Goal: Task Accomplishment & Management: Complete application form

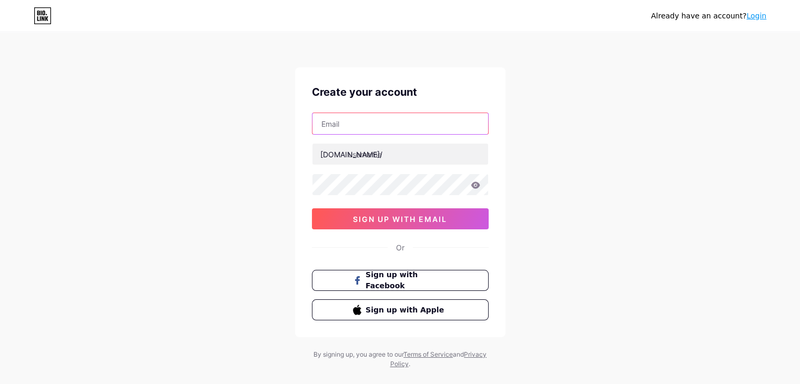
click at [354, 117] on input "text" at bounding box center [401, 123] width 176 height 21
click at [362, 127] on input "das" at bounding box center [401, 123] width 176 height 21
type input "[EMAIL_ADDRESS][DOMAIN_NAME]"
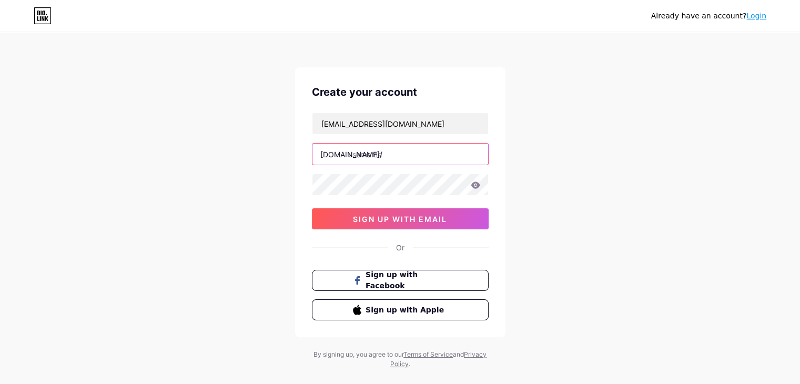
click at [376, 159] on input "text" at bounding box center [401, 154] width 176 height 21
type input "dasj"
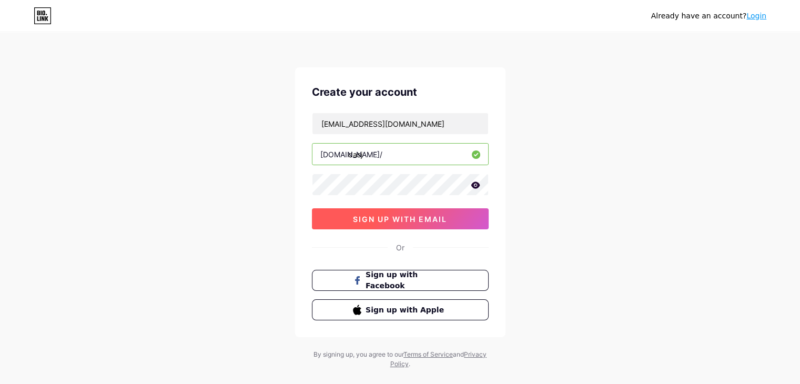
click at [391, 222] on span "sign up with email" at bounding box center [400, 219] width 94 height 9
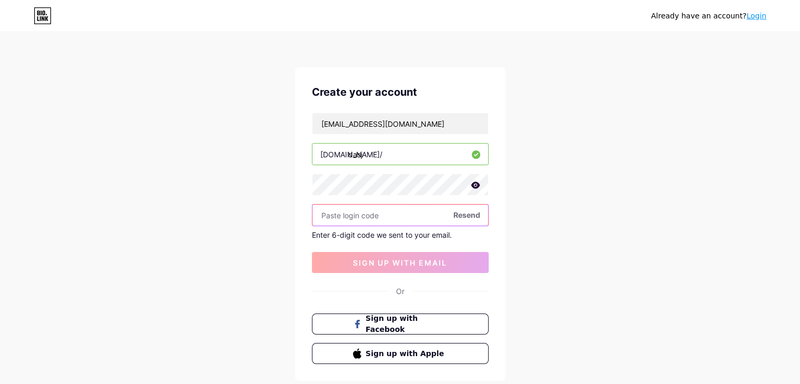
click at [356, 222] on input "text" at bounding box center [401, 215] width 176 height 21
click at [462, 215] on span "Resend" at bounding box center [467, 214] width 27 height 11
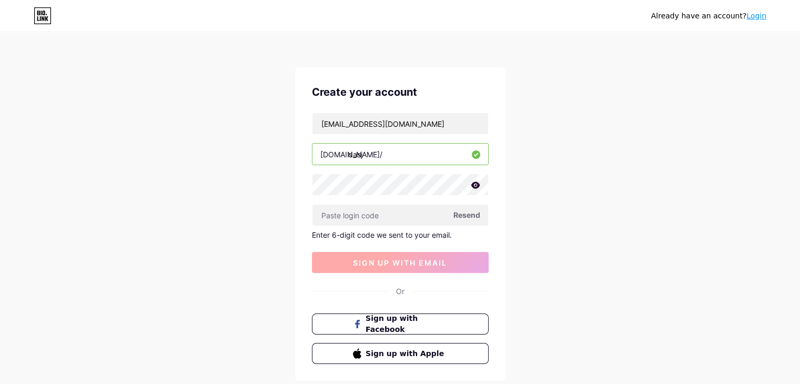
click at [388, 270] on button "sign up with email" at bounding box center [400, 262] width 177 height 21
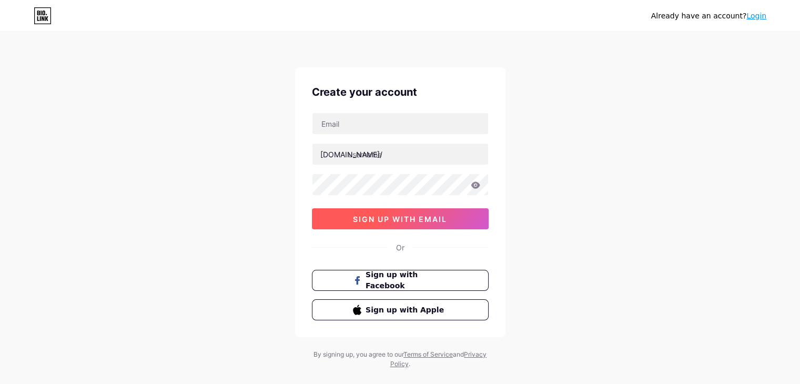
click at [405, 223] on button "sign up with email" at bounding box center [400, 218] width 177 height 21
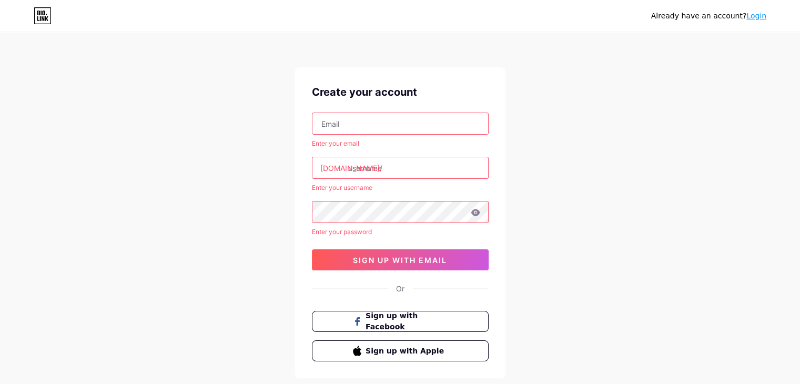
click at [345, 128] on input "text" at bounding box center [401, 123] width 176 height 21
click at [402, 129] on input "text" at bounding box center [401, 123] width 176 height 21
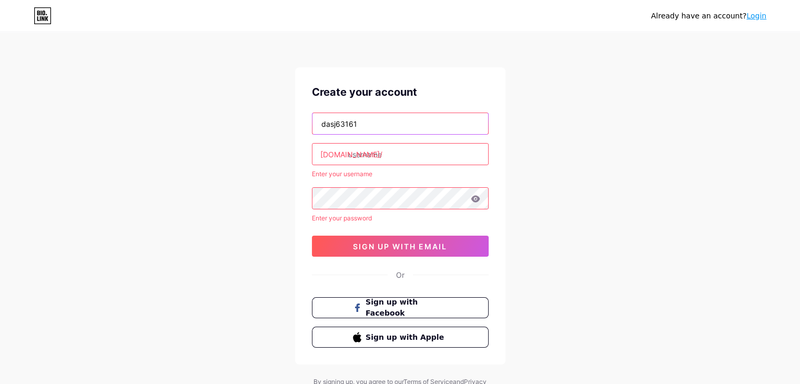
click at [375, 128] on input "dasj63161" at bounding box center [401, 123] width 176 height 21
type input "[EMAIL_ADDRESS][DOMAIN_NAME]"
click at [368, 157] on input "text" at bounding box center [401, 154] width 176 height 21
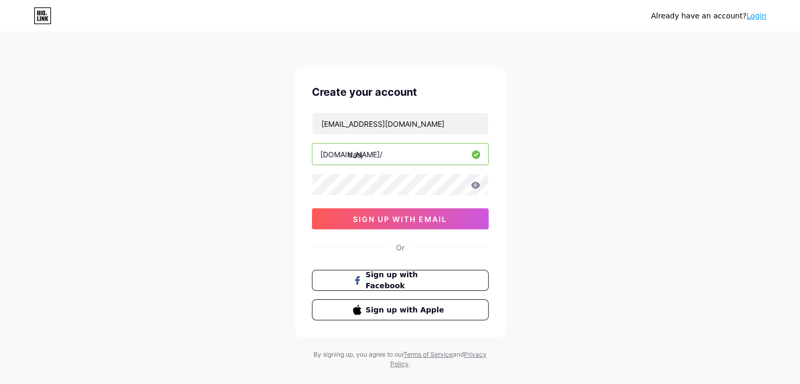
type input "dasj"
click at [404, 219] on span "sign up with email" at bounding box center [400, 219] width 94 height 9
